Goal: Task Accomplishment & Management: Complete application form

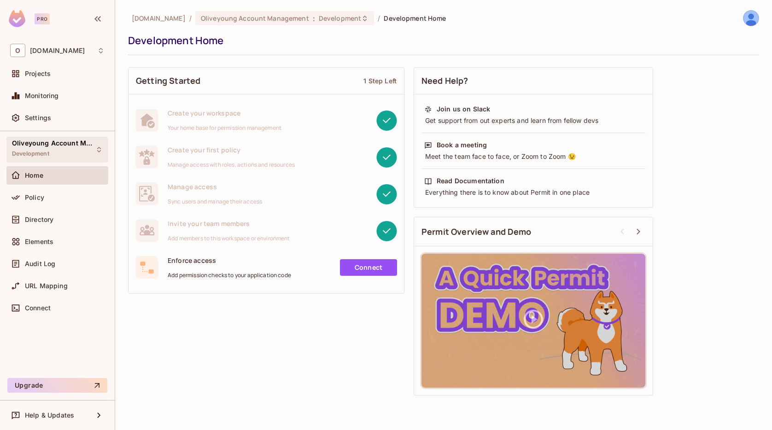
click at [47, 149] on div "Oliveyoung Account Management Development" at bounding box center [52, 150] width 80 height 20
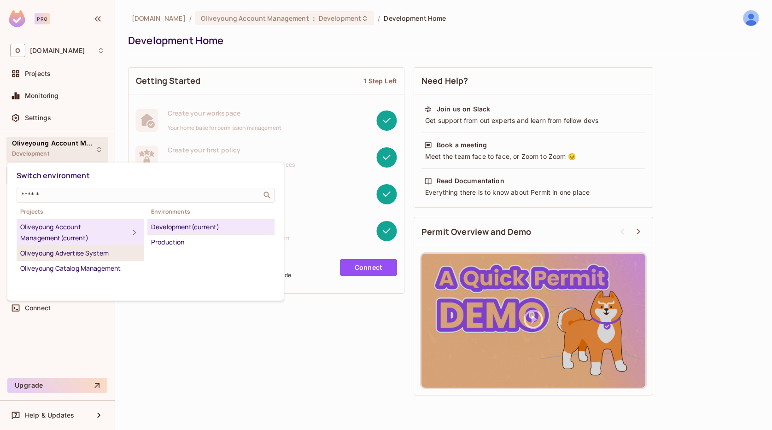
click at [78, 254] on div "Oliveyoung Advertise System" at bounding box center [80, 253] width 120 height 11
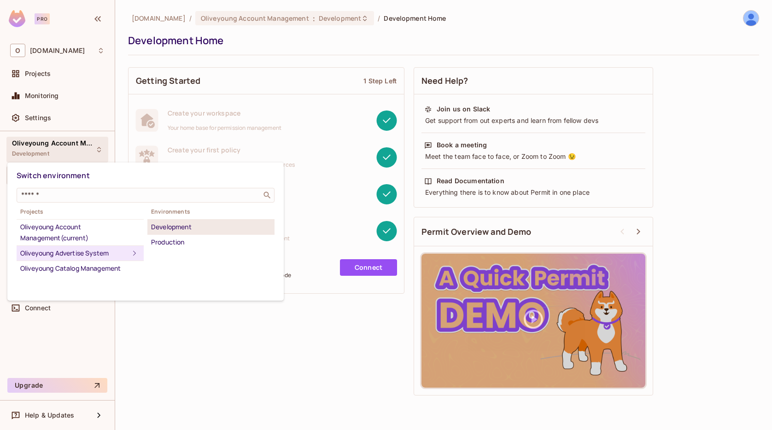
click at [164, 227] on div "Development" at bounding box center [211, 226] width 120 height 11
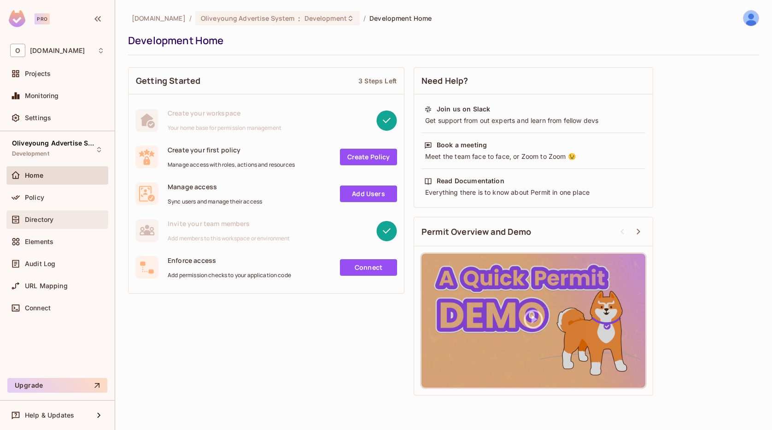
click at [63, 221] on div "Directory" at bounding box center [65, 219] width 80 height 7
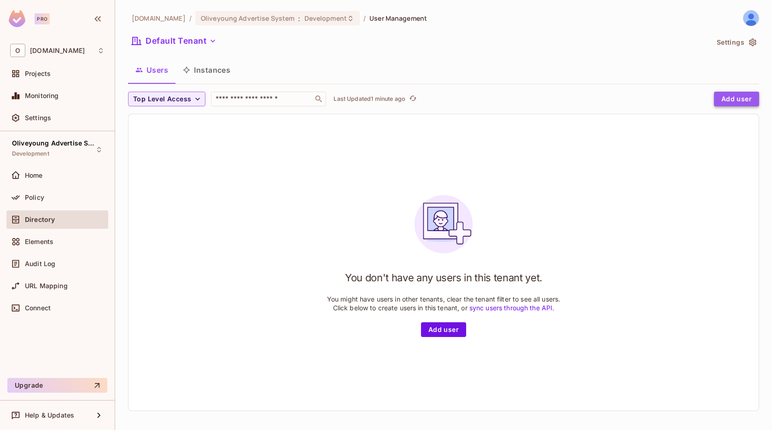
click at [732, 102] on button "Add user" at bounding box center [736, 99] width 45 height 15
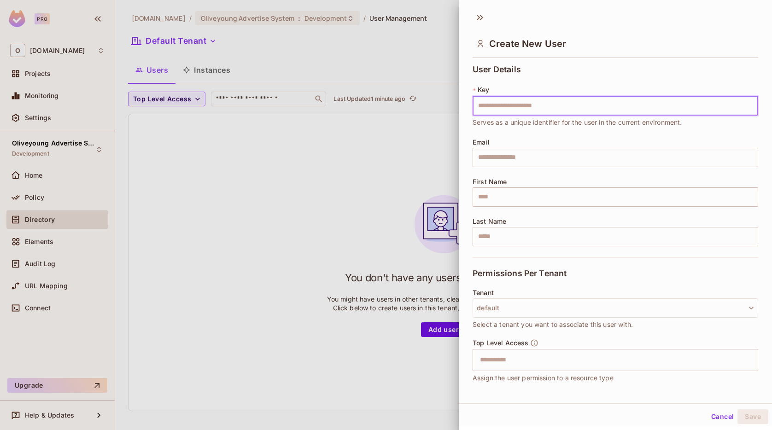
click at [732, 97] on input "text" at bounding box center [614, 105] width 285 height 19
click at [606, 70] on div "User Details * Key ​ User key is required Email ​ First Name ​ Last Name ​" at bounding box center [614, 161] width 285 height 192
drag, startPoint x: 469, startPoint y: 87, endPoint x: 507, endPoint y: 88, distance: 37.8
click at [507, 88] on div "User Details * Key ​ User key is required Email ​ First Name ​ Last Name ​ Perm…" at bounding box center [615, 225] width 313 height 329
click at [493, 114] on input "text" at bounding box center [614, 105] width 285 height 19
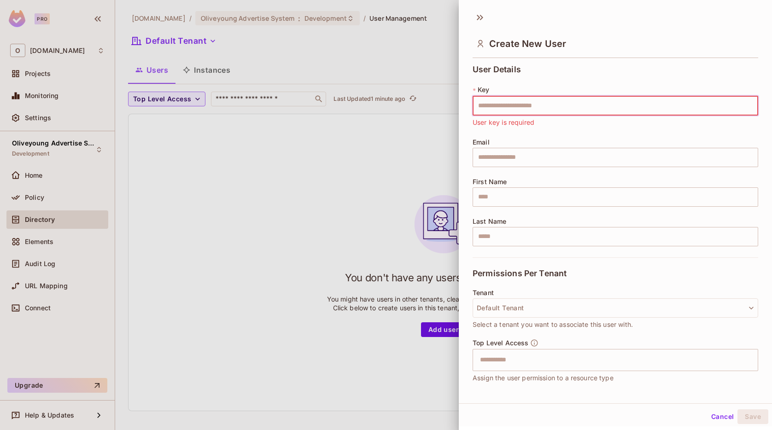
click at [554, 88] on div "* Key ​ User key is required" at bounding box center [614, 106] width 285 height 42
click at [529, 109] on input "text" at bounding box center [614, 105] width 285 height 19
click at [545, 87] on div "* Key ​ User key is required" at bounding box center [614, 106] width 285 height 42
click at [507, 104] on input "text" at bounding box center [614, 105] width 285 height 19
click at [505, 88] on div "* Key ​ User key is required" at bounding box center [614, 106] width 285 height 42
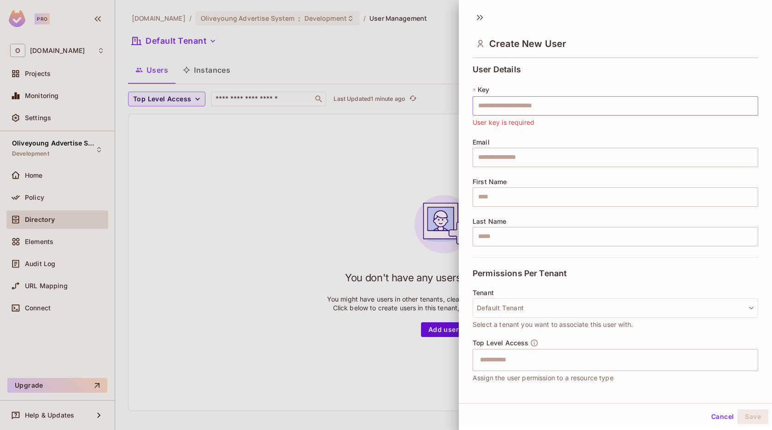
click at [496, 105] on input "text" at bounding box center [614, 105] width 285 height 19
click at [517, 87] on div "* Key ​ User key is required" at bounding box center [614, 106] width 285 height 42
click at [506, 106] on input "text" at bounding box center [614, 105] width 285 height 19
click at [492, 142] on div "Email ​" at bounding box center [614, 153] width 285 height 29
click at [514, 105] on input "text" at bounding box center [614, 105] width 285 height 19
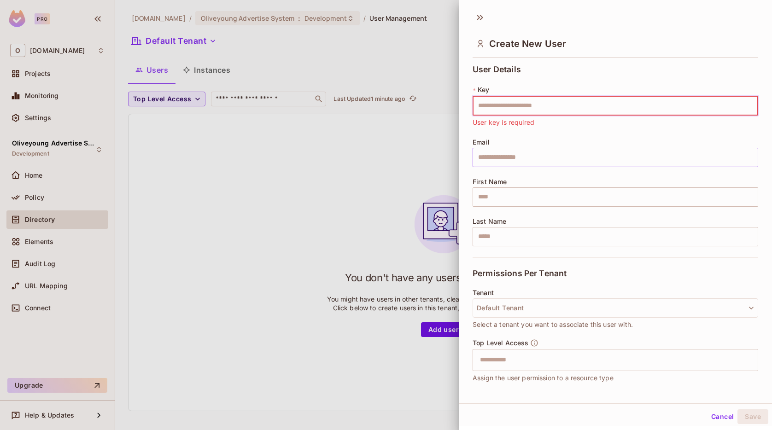
click at [511, 158] on input "text" at bounding box center [614, 157] width 285 height 19
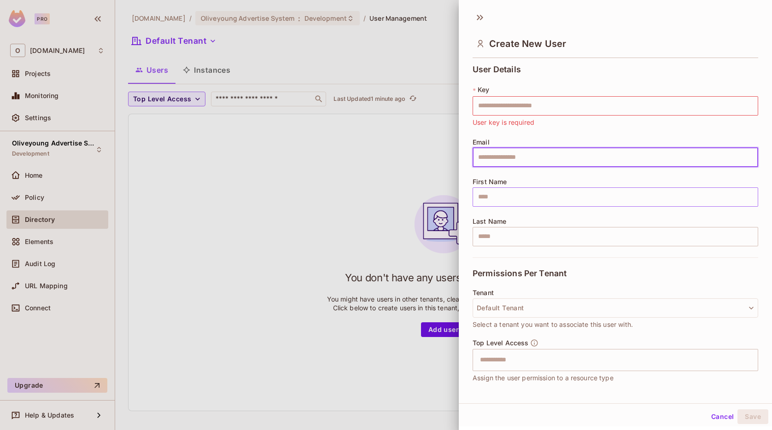
click at [493, 205] on input "text" at bounding box center [614, 196] width 285 height 19
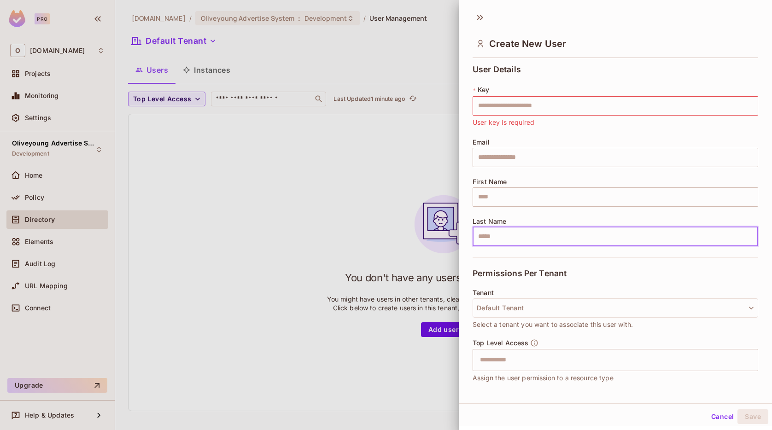
click at [493, 237] on input "text" at bounding box center [614, 236] width 285 height 19
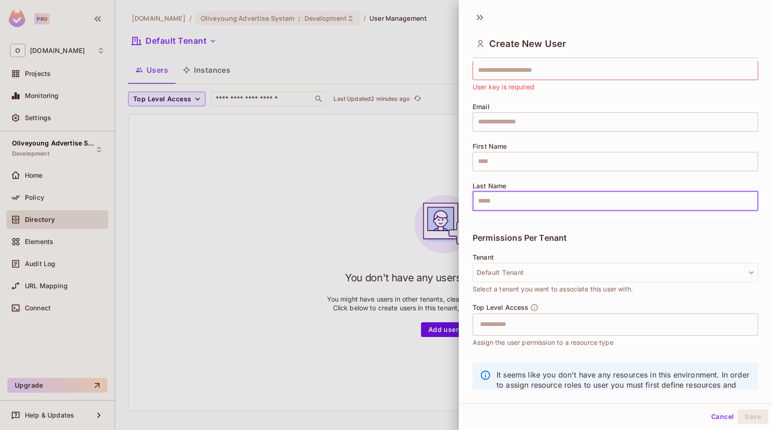
scroll to position [37, 0]
click at [494, 277] on button "Default Tenant" at bounding box center [614, 271] width 285 height 19
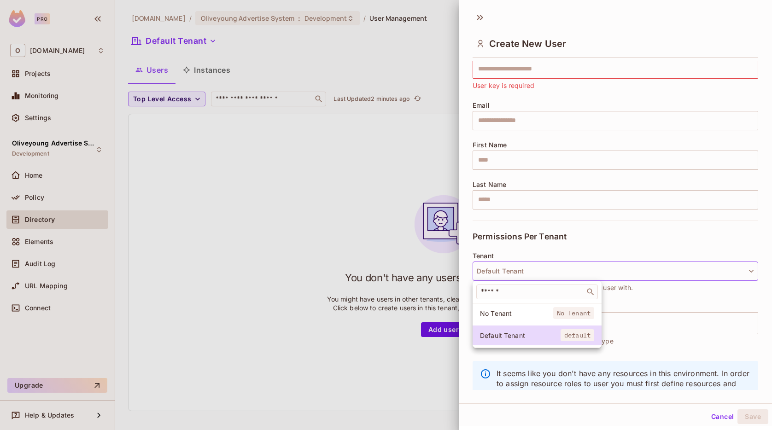
click at [632, 239] on div at bounding box center [386, 215] width 772 height 430
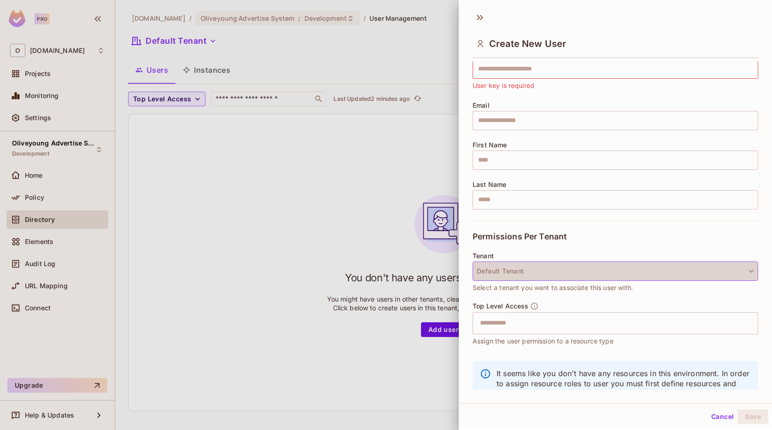
click at [509, 271] on button "Default Tenant" at bounding box center [614, 271] width 285 height 19
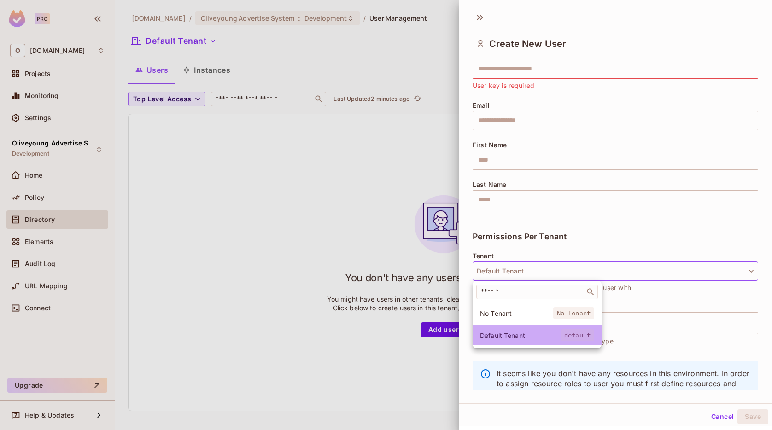
click at [510, 339] on span "Default Tenant" at bounding box center [520, 335] width 81 height 9
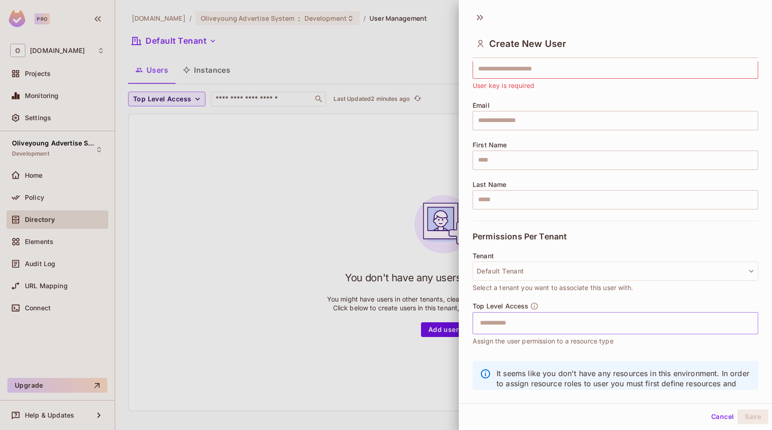
click at [502, 324] on input "text" at bounding box center [607, 323] width 266 height 18
click at [469, 398] on div "Create New User User Details * Key ​ User key is required Email ​ First Name ​ …" at bounding box center [615, 204] width 313 height 397
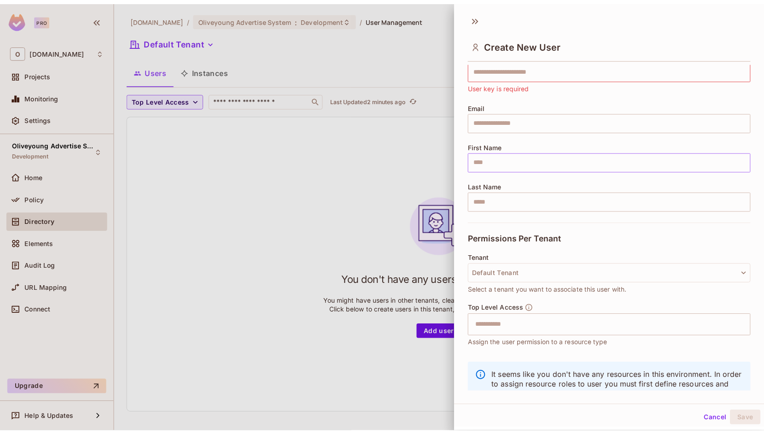
scroll to position [0, 0]
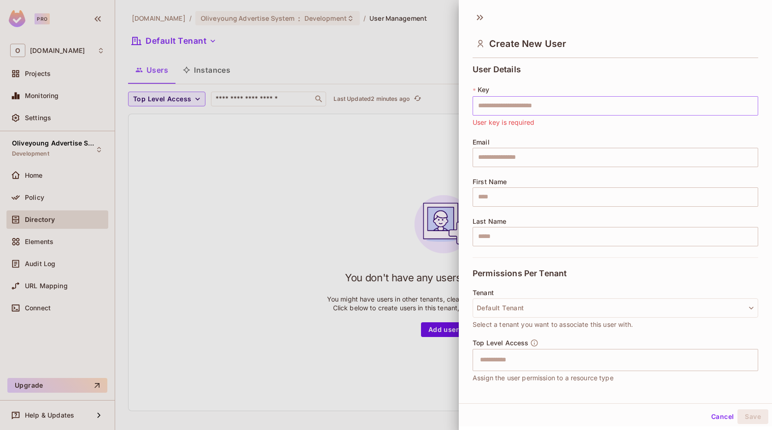
click at [520, 101] on input "text" at bounding box center [614, 105] width 285 height 19
paste input "**********"
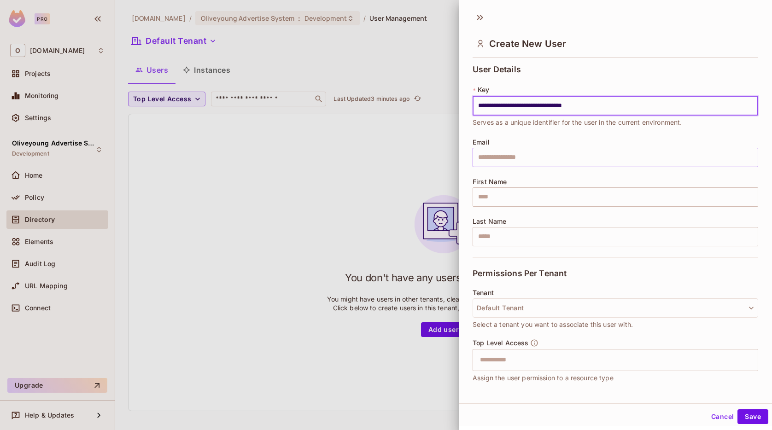
type input "**********"
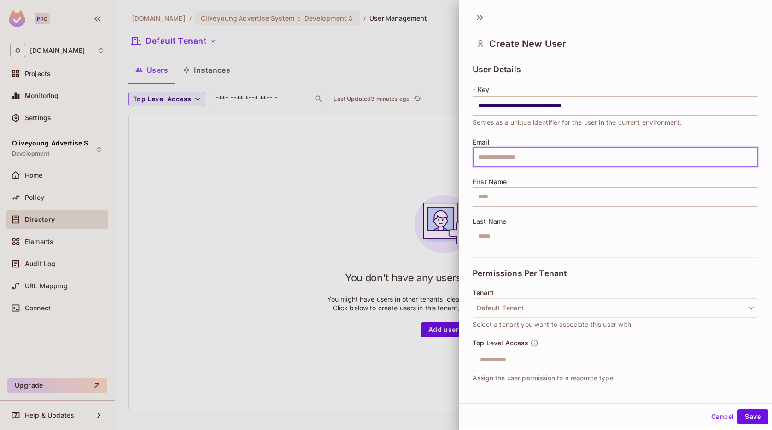
click at [516, 159] on input "text" at bounding box center [614, 157] width 285 height 19
paste input "**********"
type input "**********"
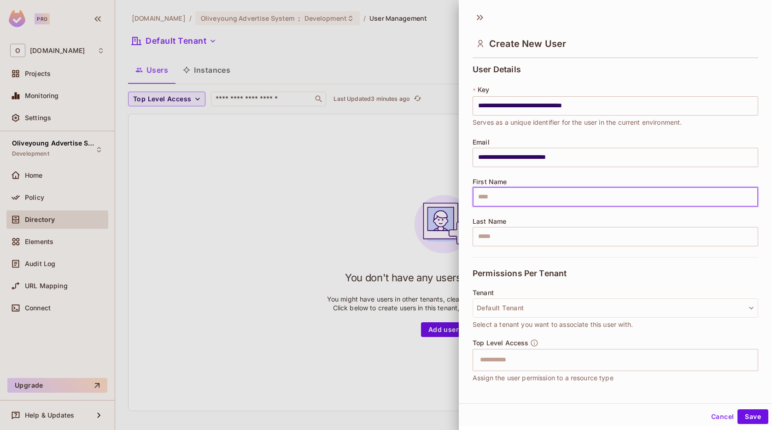
click at [530, 200] on input "text" at bounding box center [614, 196] width 285 height 19
type input "*"
type input "**"
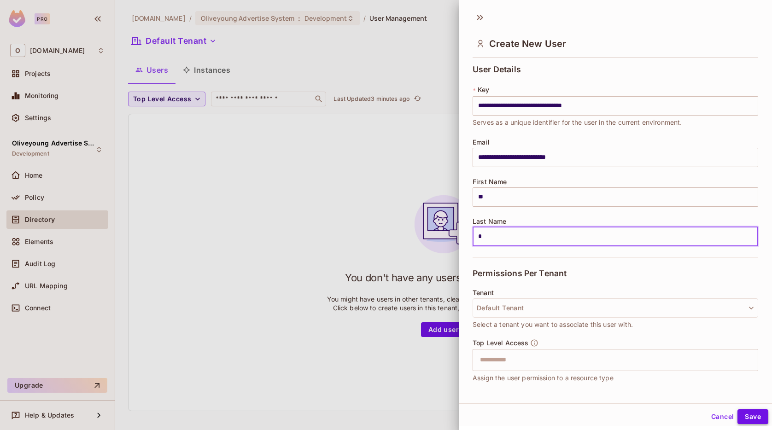
type input "*"
click at [748, 414] on button "Save" at bounding box center [752, 416] width 31 height 15
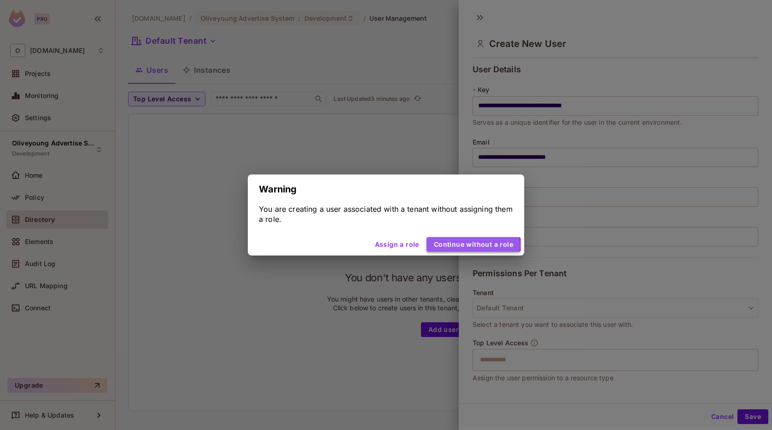
click at [475, 245] on button "Continue without a role" at bounding box center [473, 244] width 94 height 15
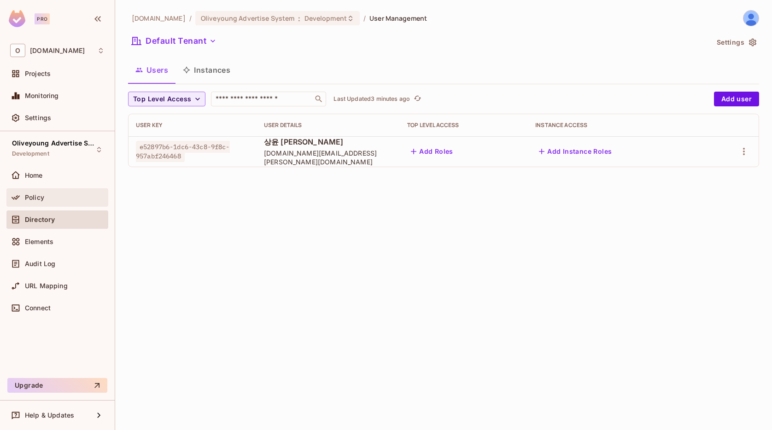
click at [40, 201] on div "Policy" at bounding box center [57, 197] width 94 height 11
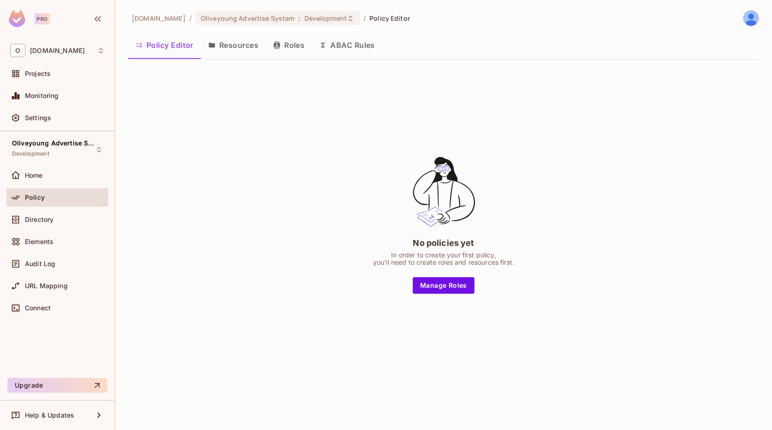
click at [295, 47] on button "Roles" at bounding box center [289, 45] width 46 height 23
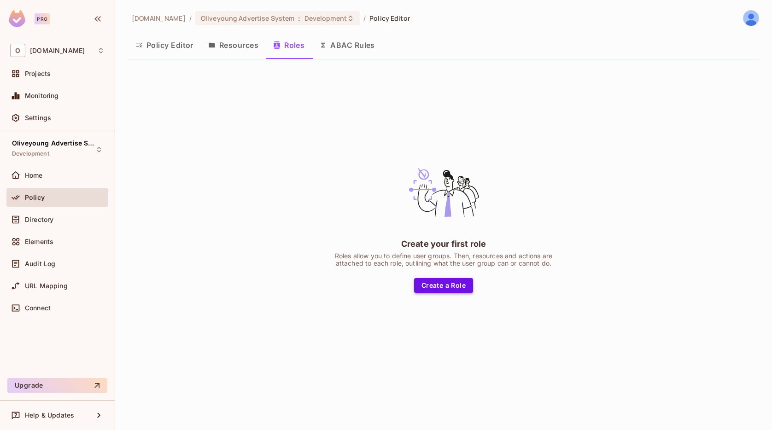
click at [439, 289] on button "Create a Role" at bounding box center [443, 285] width 59 height 15
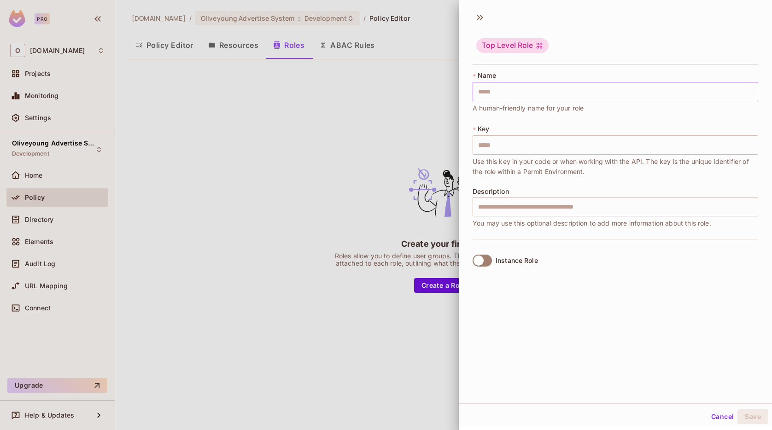
click at [522, 87] on input "text" at bounding box center [614, 91] width 285 height 19
type input "*"
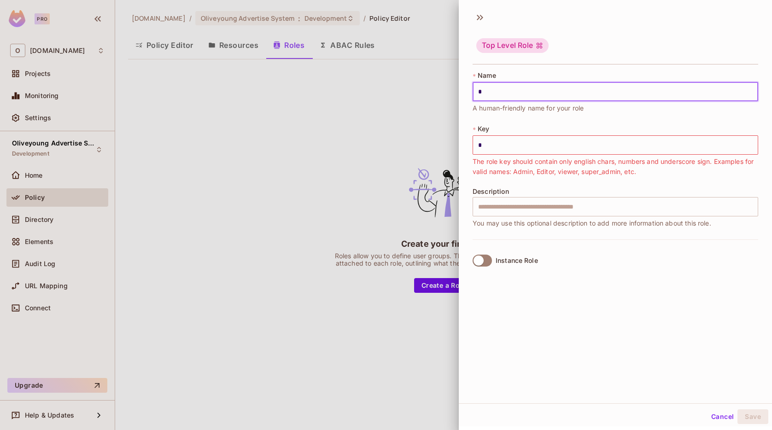
type input "*"
type input "**"
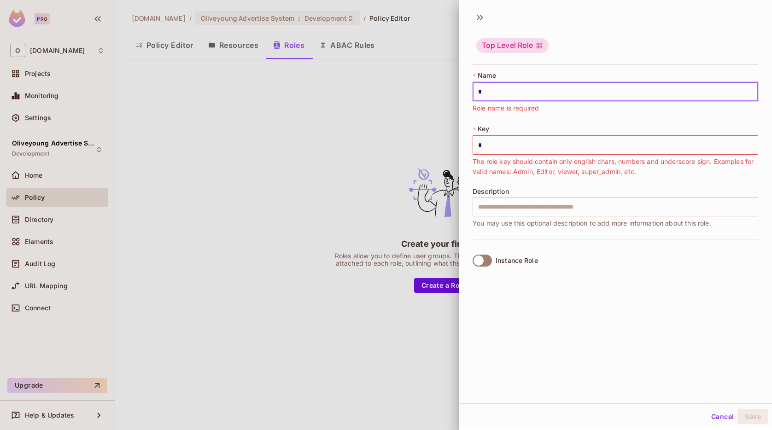
type input "**"
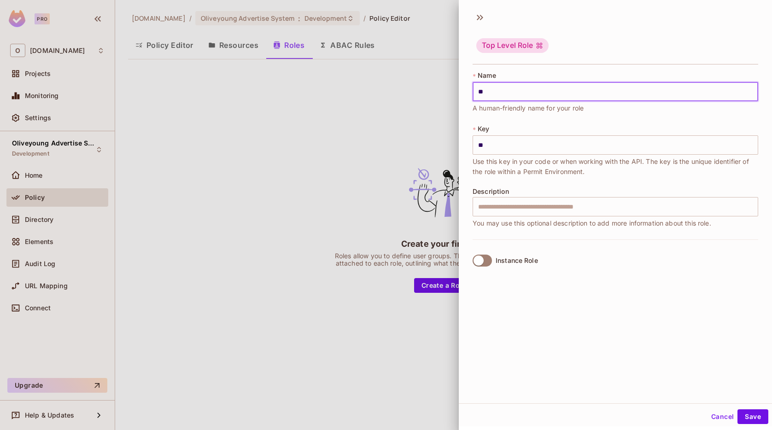
type input "***"
type input "********"
click at [753, 415] on button "Save" at bounding box center [752, 416] width 31 height 15
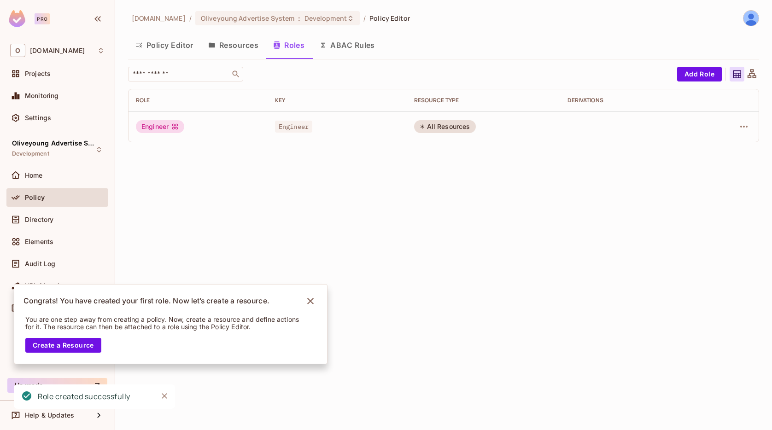
click at [171, 47] on button "Policy Editor" at bounding box center [164, 45] width 73 height 23
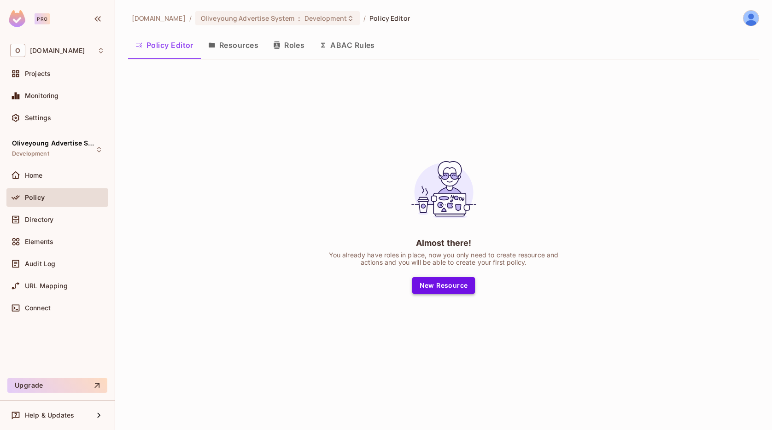
click at [450, 291] on button "New Resource" at bounding box center [443, 285] width 63 height 17
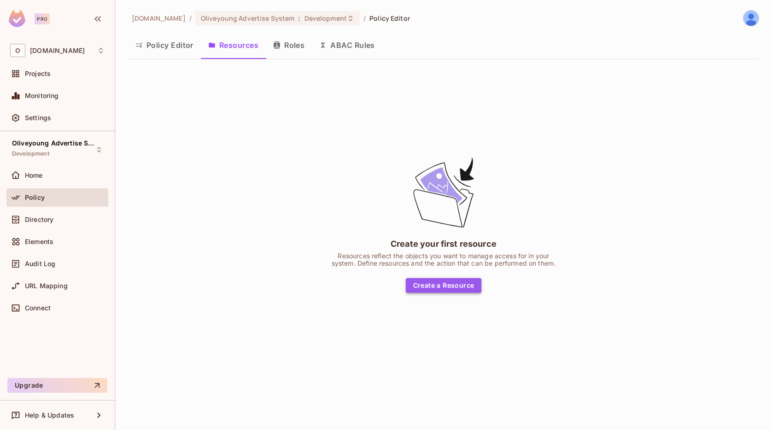
click at [434, 287] on button "Create a Resource" at bounding box center [444, 285] width 76 height 15
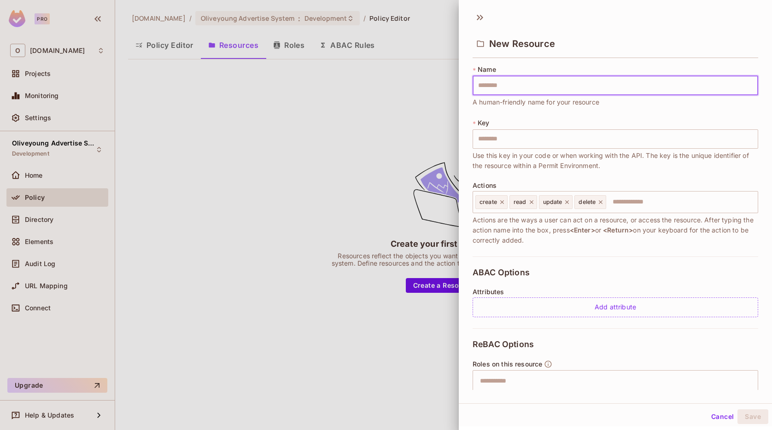
type input "*"
type input "**"
type input "***"
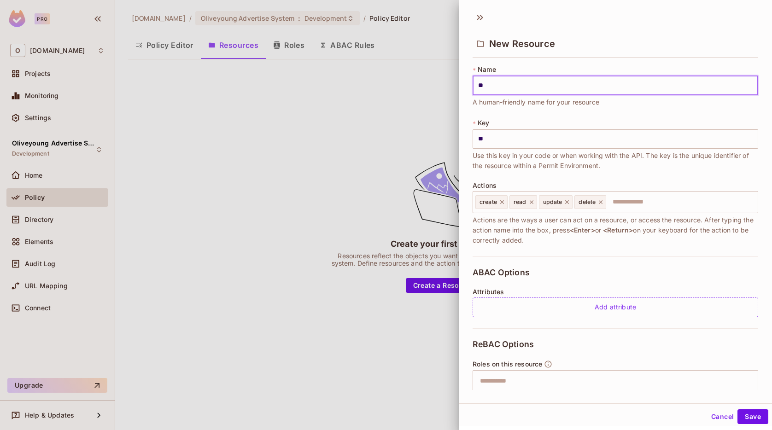
type input "***"
type input "****"
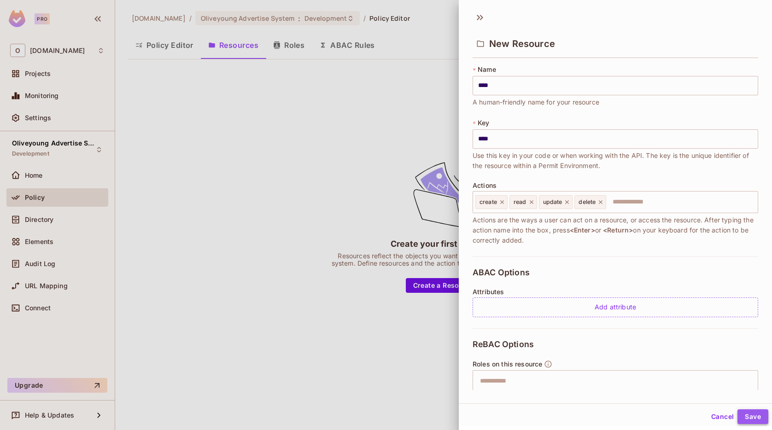
click at [744, 418] on button "Save" at bounding box center [752, 416] width 31 height 15
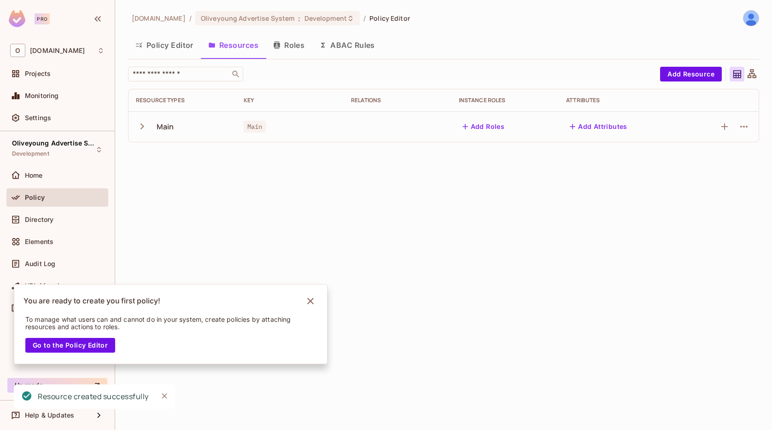
click at [301, 48] on button "Roles" at bounding box center [289, 45] width 46 height 23
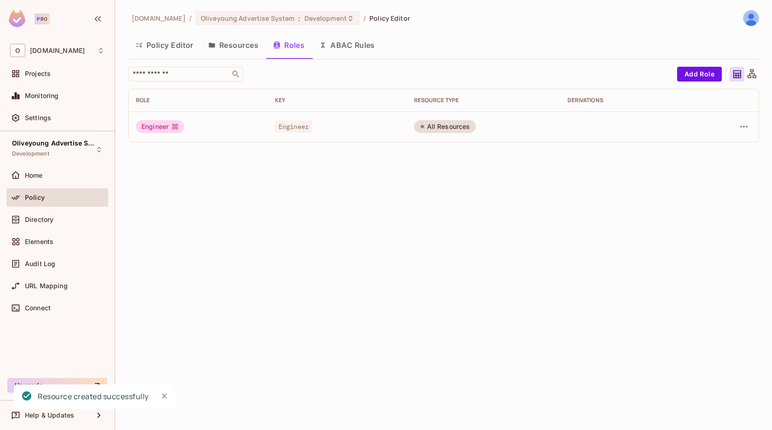
click at [232, 48] on button "Resources" at bounding box center [233, 45] width 65 height 23
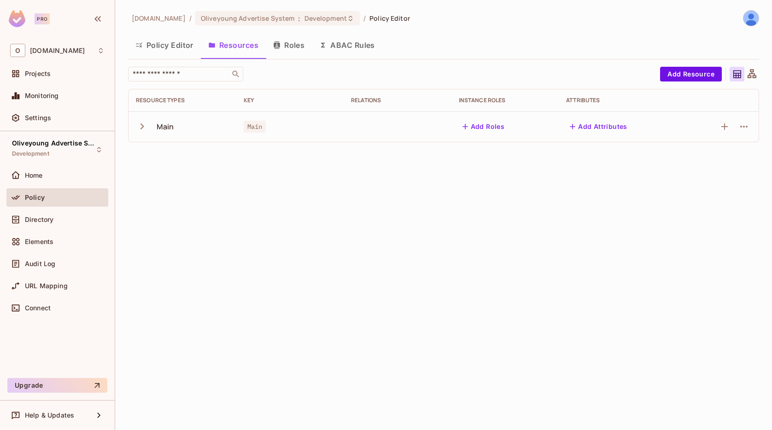
click at [163, 51] on button "Policy Editor" at bounding box center [164, 45] width 73 height 23
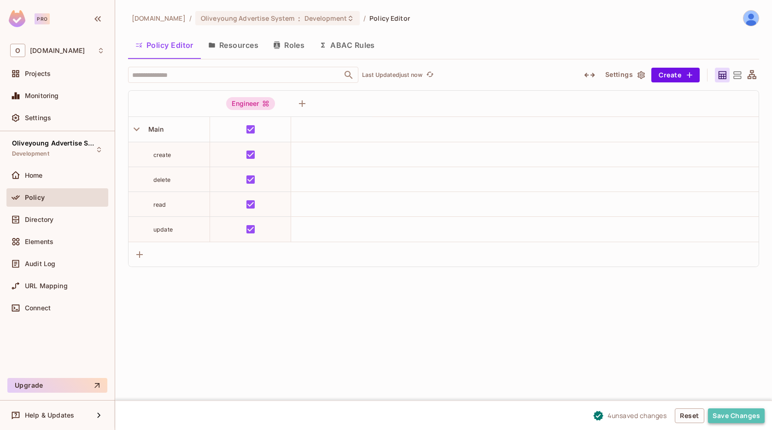
click at [739, 410] on button "Save Changes" at bounding box center [736, 415] width 57 height 15
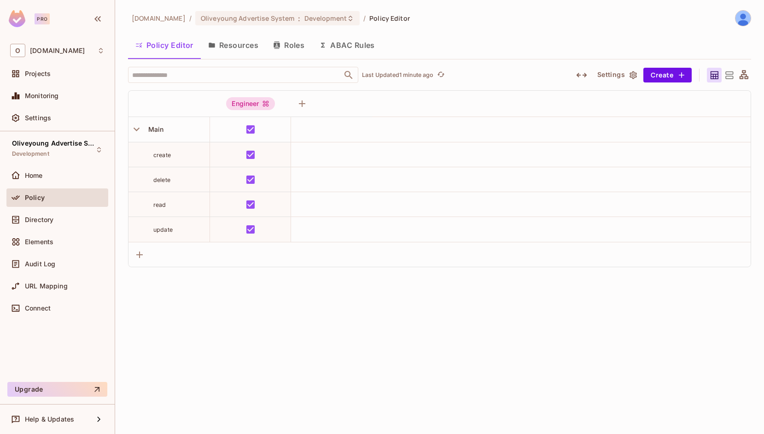
click at [297, 44] on button "Roles" at bounding box center [289, 45] width 46 height 23
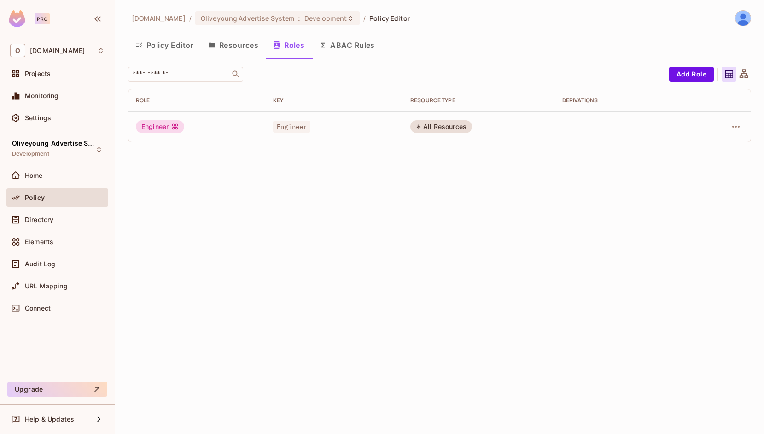
click at [160, 47] on button "Policy Editor" at bounding box center [164, 45] width 73 height 23
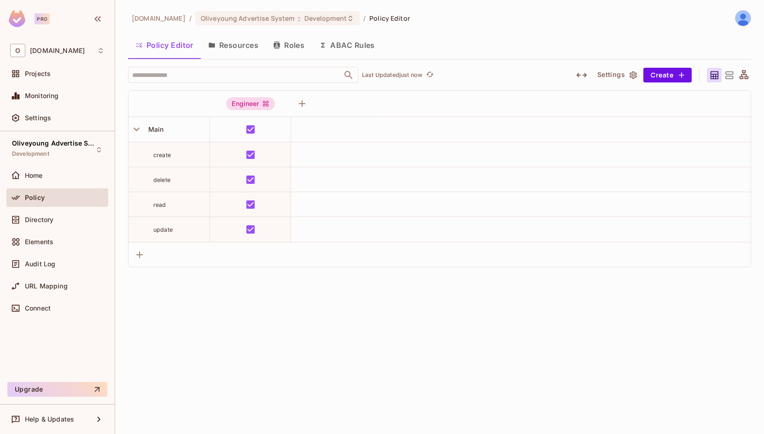
click at [293, 47] on button "Roles" at bounding box center [289, 45] width 46 height 23
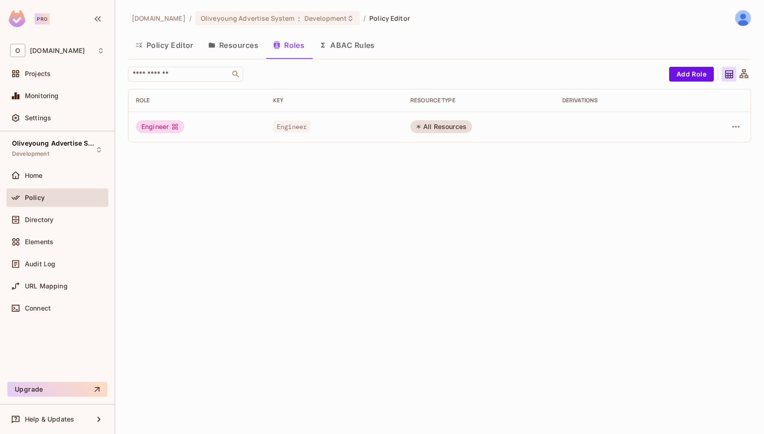
click at [244, 49] on button "Resources" at bounding box center [233, 45] width 65 height 23
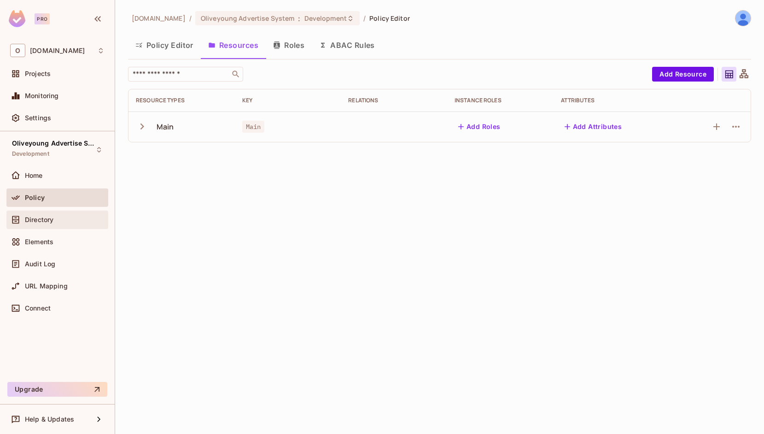
click at [36, 217] on span "Directory" at bounding box center [39, 219] width 29 height 7
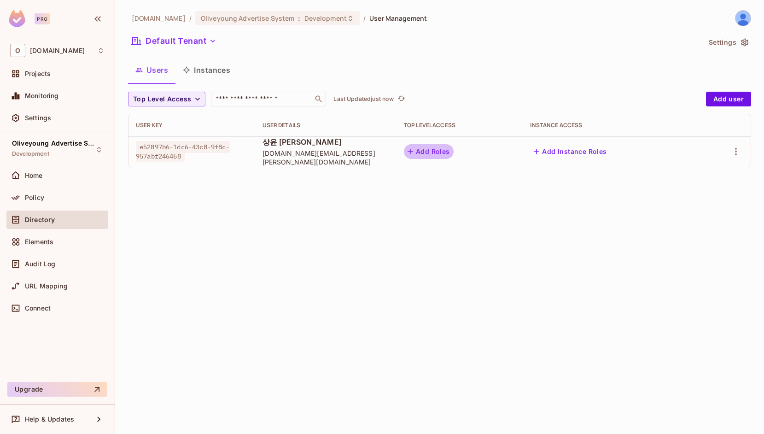
click at [454, 149] on button "Add Roles" at bounding box center [429, 151] width 50 height 15
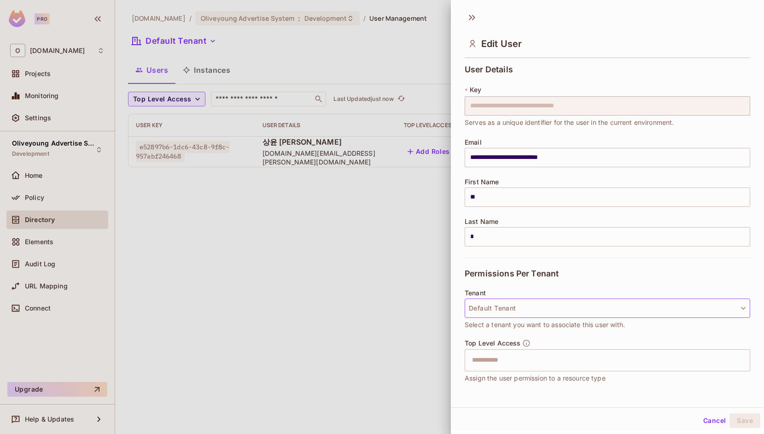
click at [492, 310] on button "Default Tenant" at bounding box center [607, 307] width 285 height 19
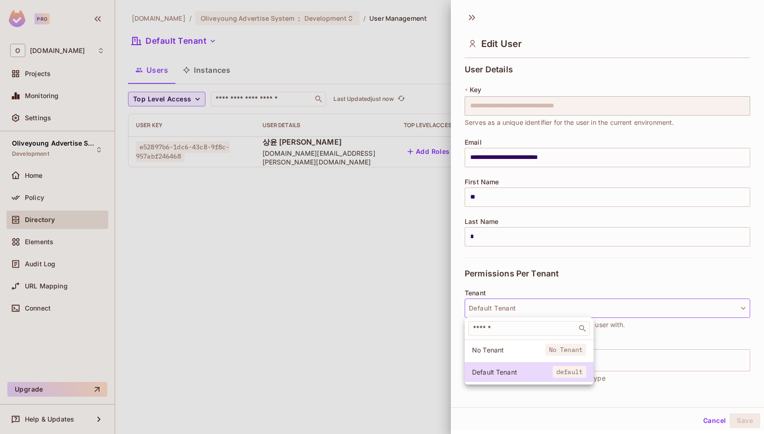
click at [489, 250] on div at bounding box center [382, 217] width 764 height 434
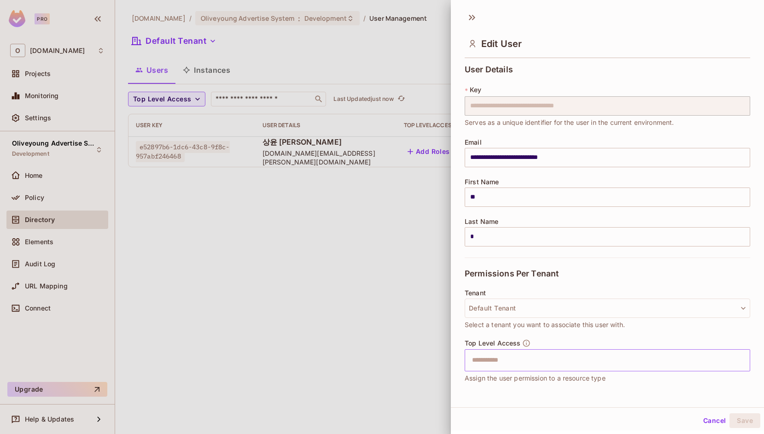
click at [504, 360] on input "text" at bounding box center [599, 360] width 266 height 18
click at [498, 392] on ul "Engineer" at bounding box center [607, 383] width 285 height 24
click at [494, 386] on li "Engineer" at bounding box center [607, 383] width 285 height 17
click at [749, 425] on button "Save" at bounding box center [744, 420] width 31 height 15
